Goal: Submit feedback/report problem

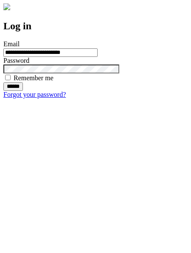
click at [23, 91] on input "******" at bounding box center [13, 86] width 20 height 8
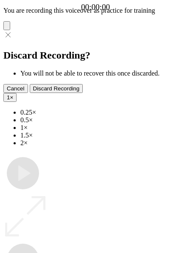
type input "**********"
